Goal: Obtain resource: Download file/media

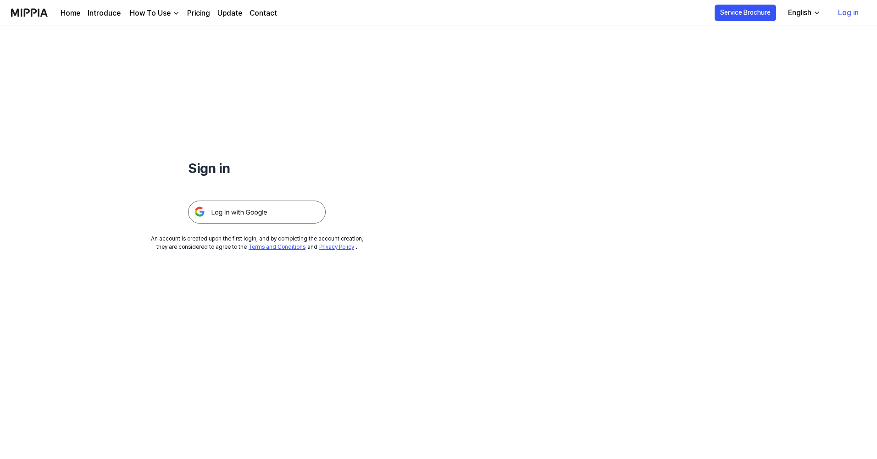
click at [262, 215] on img at bounding box center [257, 211] width 138 height 23
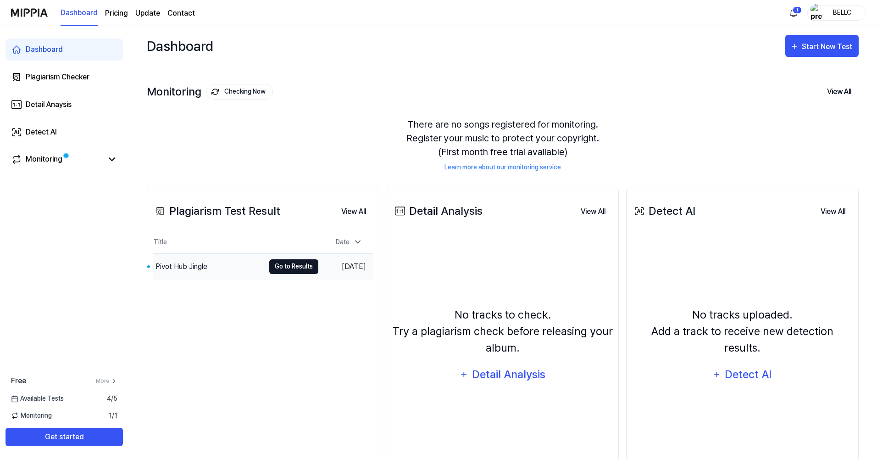
click at [287, 271] on button "Go to Results" at bounding box center [293, 266] width 49 height 15
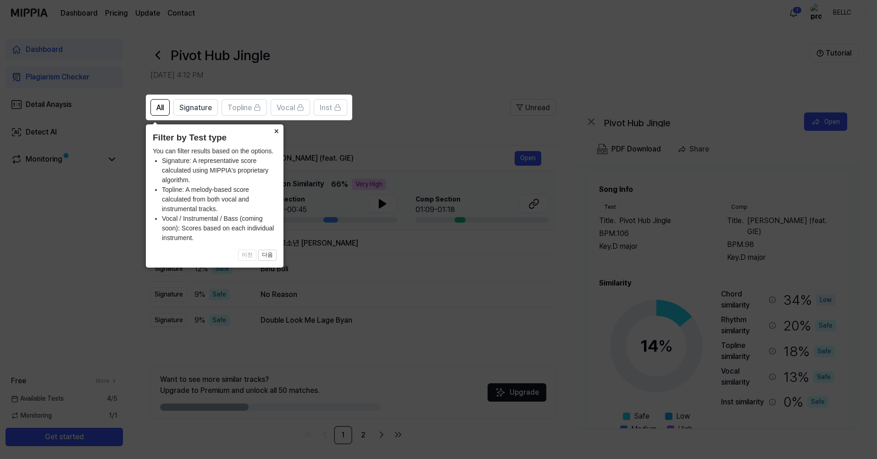
click at [275, 133] on button "×" at bounding box center [276, 130] width 15 height 13
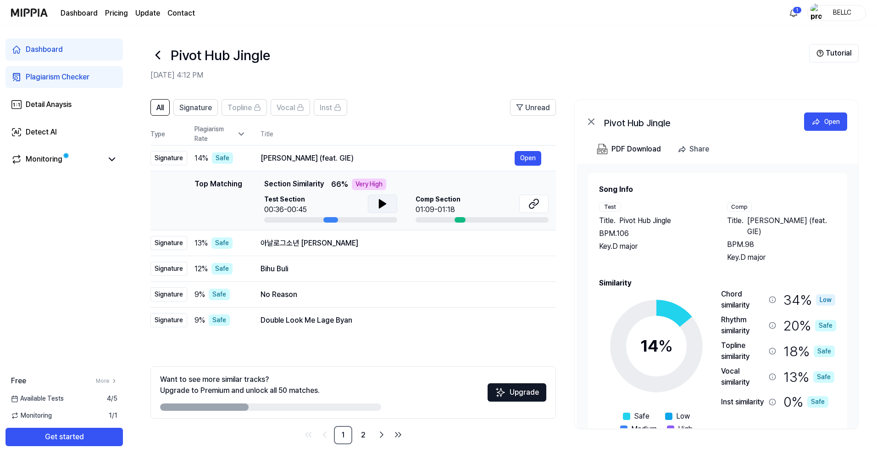
click at [381, 205] on icon at bounding box center [382, 204] width 6 height 8
click at [381, 205] on icon at bounding box center [381, 203] width 2 height 7
click at [381, 205] on icon at bounding box center [382, 204] width 6 height 8
click at [381, 205] on icon at bounding box center [381, 203] width 2 height 7
click at [384, 207] on icon at bounding box center [382, 203] width 11 height 11
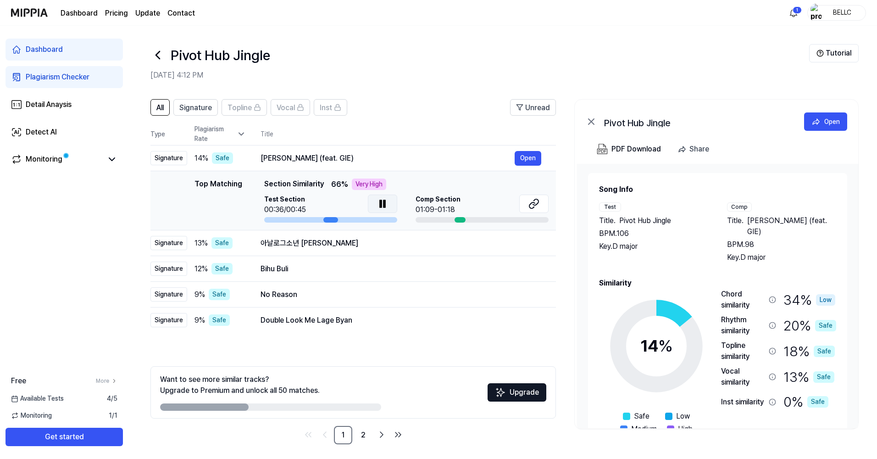
drag, startPoint x: 328, startPoint y: 222, endPoint x: 300, endPoint y: 223, distance: 28.5
click at [300, 223] on td "Top Matching Top Matching Section Similarity 66 % Very High Test Section 00:36/…" at bounding box center [352, 200] width 405 height 59
click at [402, 256] on td "Bihu Buli Open" at bounding box center [401, 269] width 310 height 26
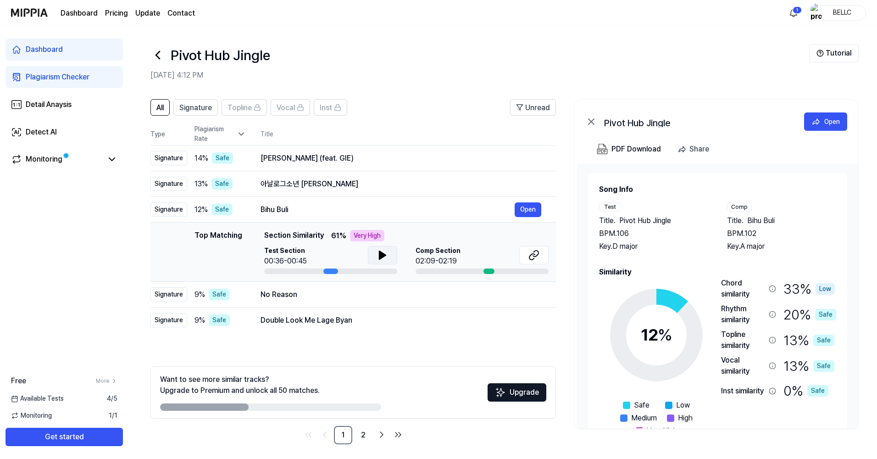
click at [383, 256] on icon at bounding box center [382, 255] width 6 height 8
click at [383, 256] on icon at bounding box center [384, 254] width 2 height 7
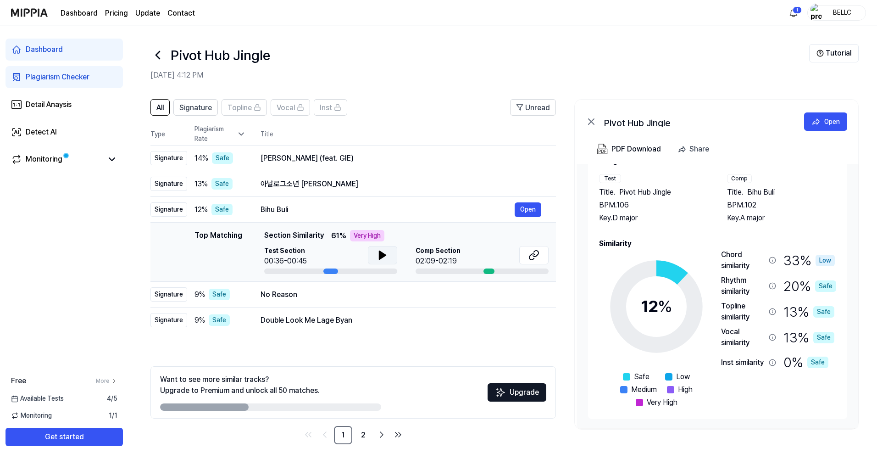
scroll to position [4, 0]
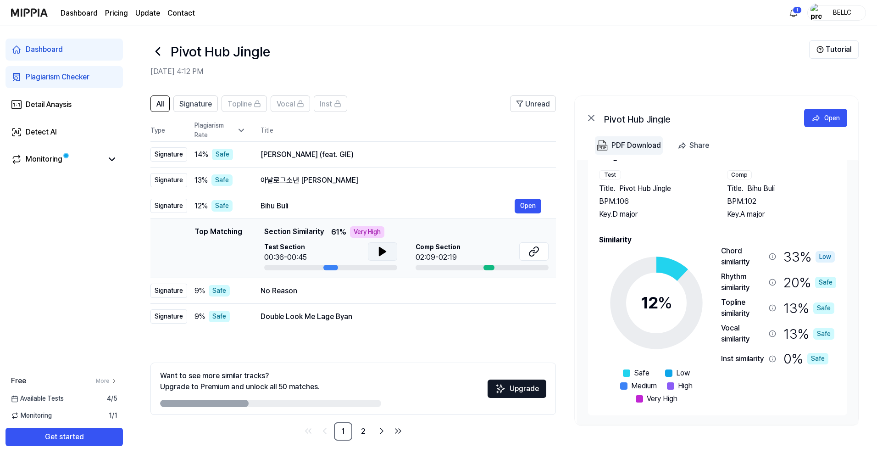
click at [630, 142] on div "PDF Download" at bounding box center [636, 145] width 50 height 12
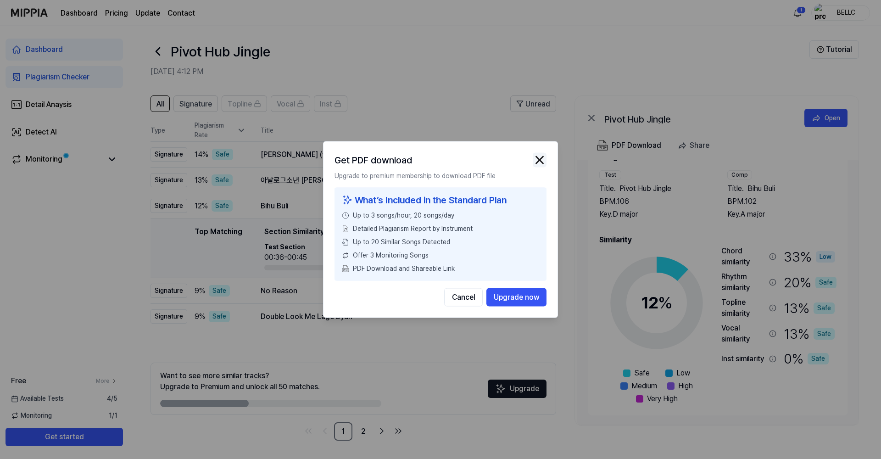
click at [539, 161] on img "button" at bounding box center [539, 160] width 14 height 14
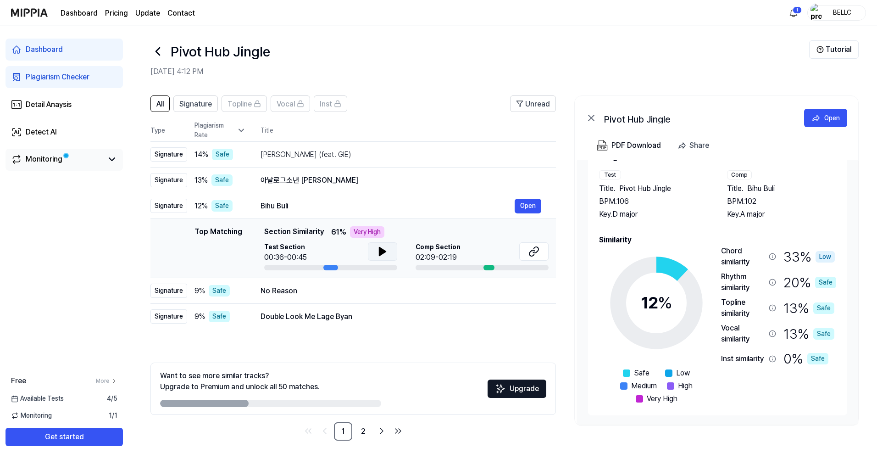
click at [96, 157] on link "Monitoring" at bounding box center [57, 159] width 92 height 11
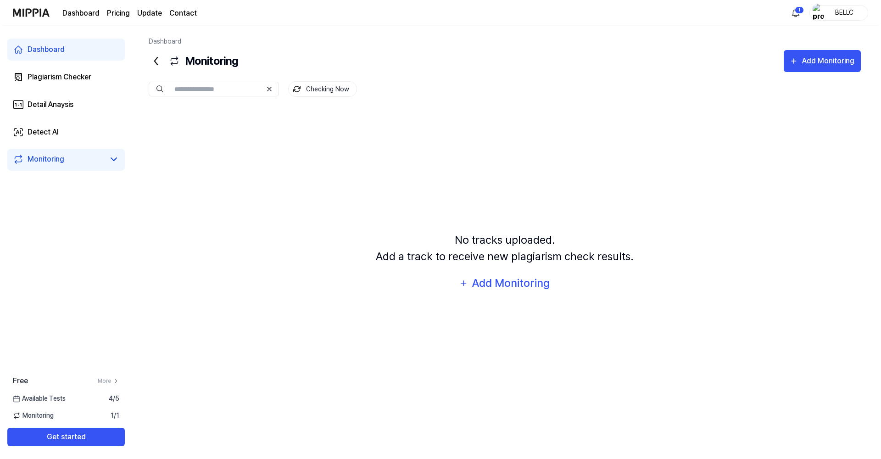
scroll to position [0, 0]
click at [111, 157] on icon at bounding box center [111, 159] width 11 height 11
